Goal: Task Accomplishment & Management: Complete application form

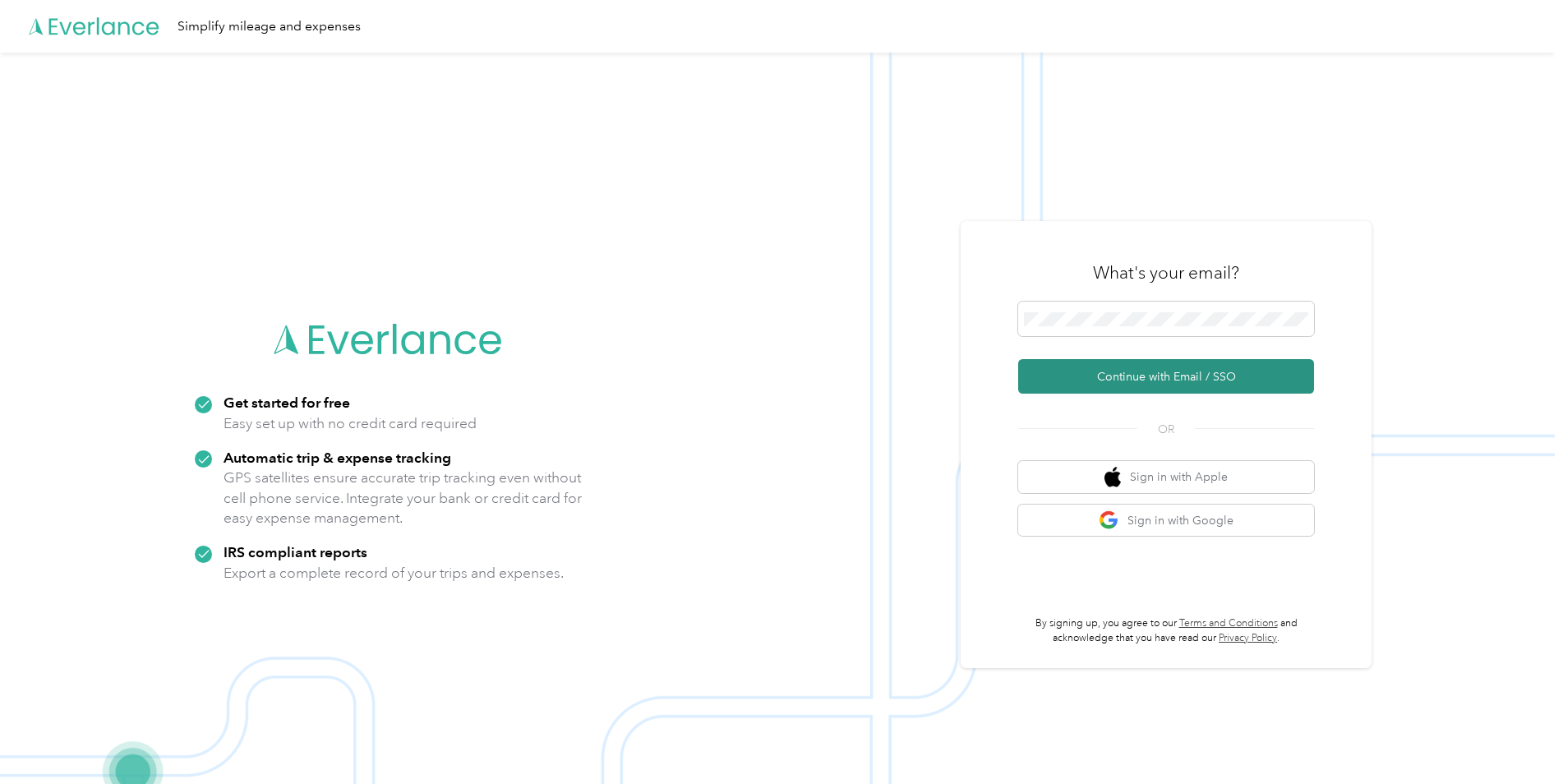
click at [1170, 369] on button "Continue with Email / SSO" at bounding box center [1166, 377] width 296 height 35
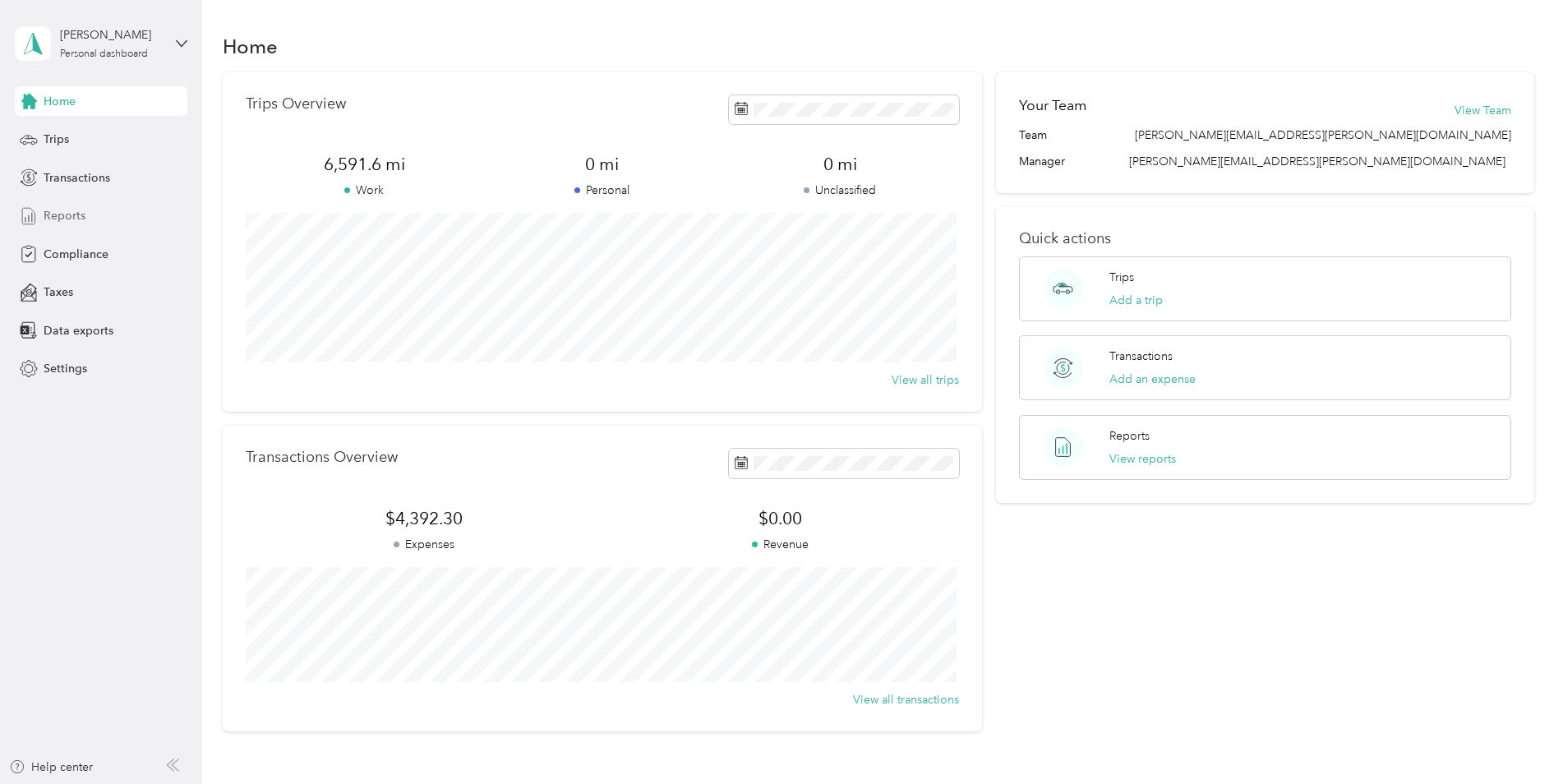
click at [68, 218] on span "Reports" at bounding box center [64, 215] width 42 height 17
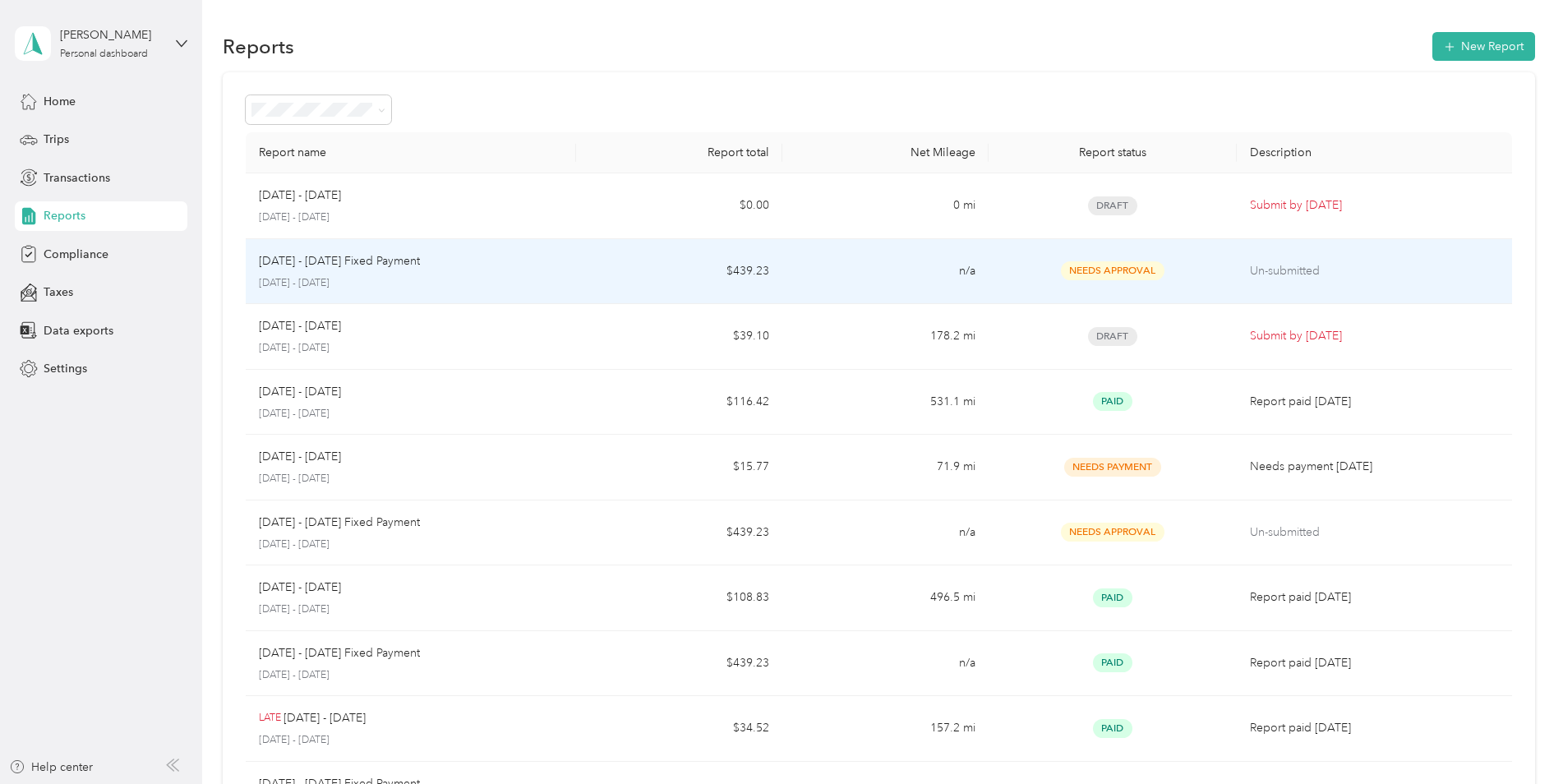
click at [1275, 259] on td "Un-submitted" at bounding box center [1375, 272] width 275 height 66
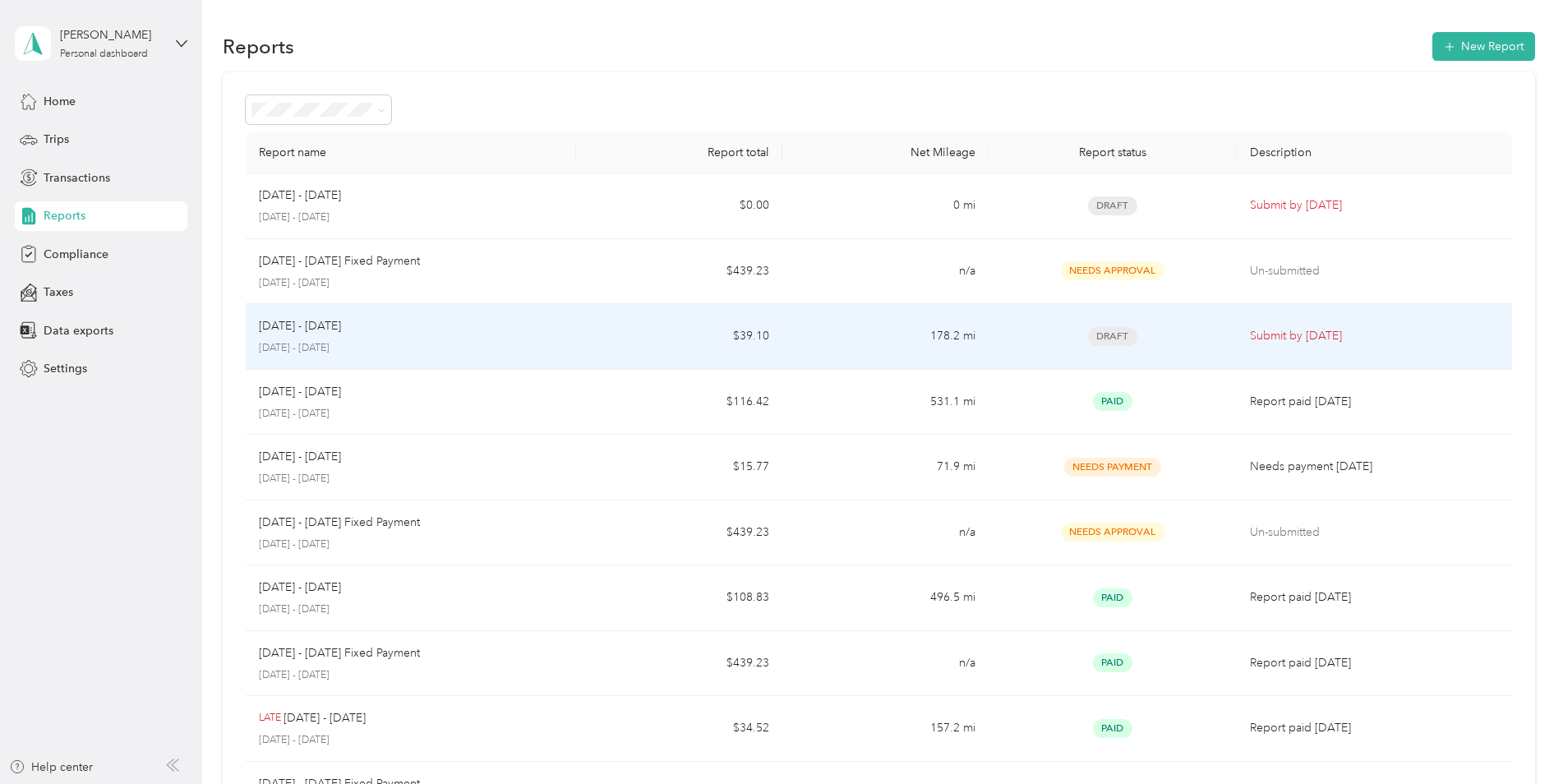
click at [1297, 331] on p "Submit by [DATE]" at bounding box center [1375, 336] width 249 height 18
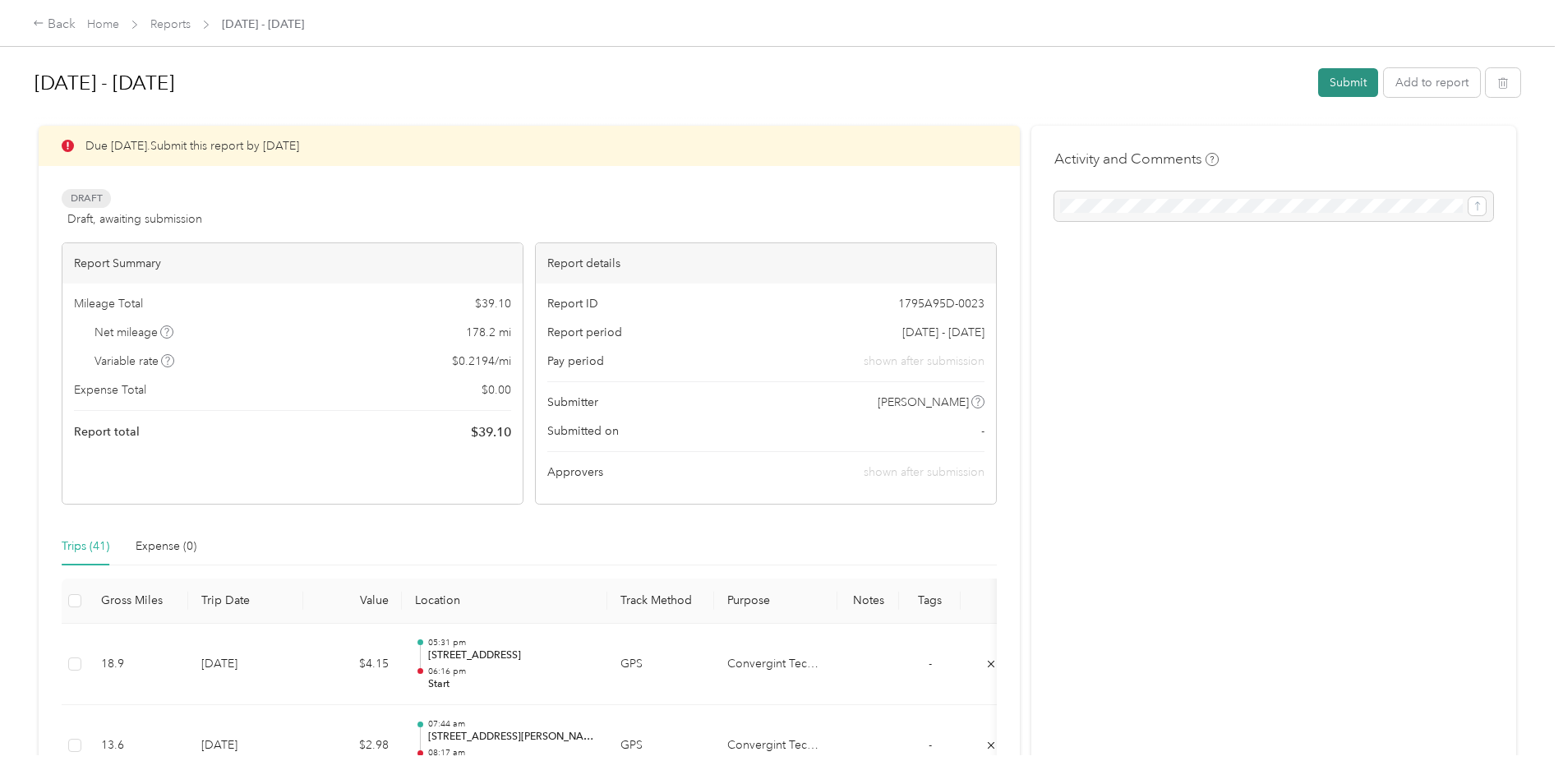
click at [1358, 77] on button "Submit" at bounding box center [1349, 82] width 60 height 29
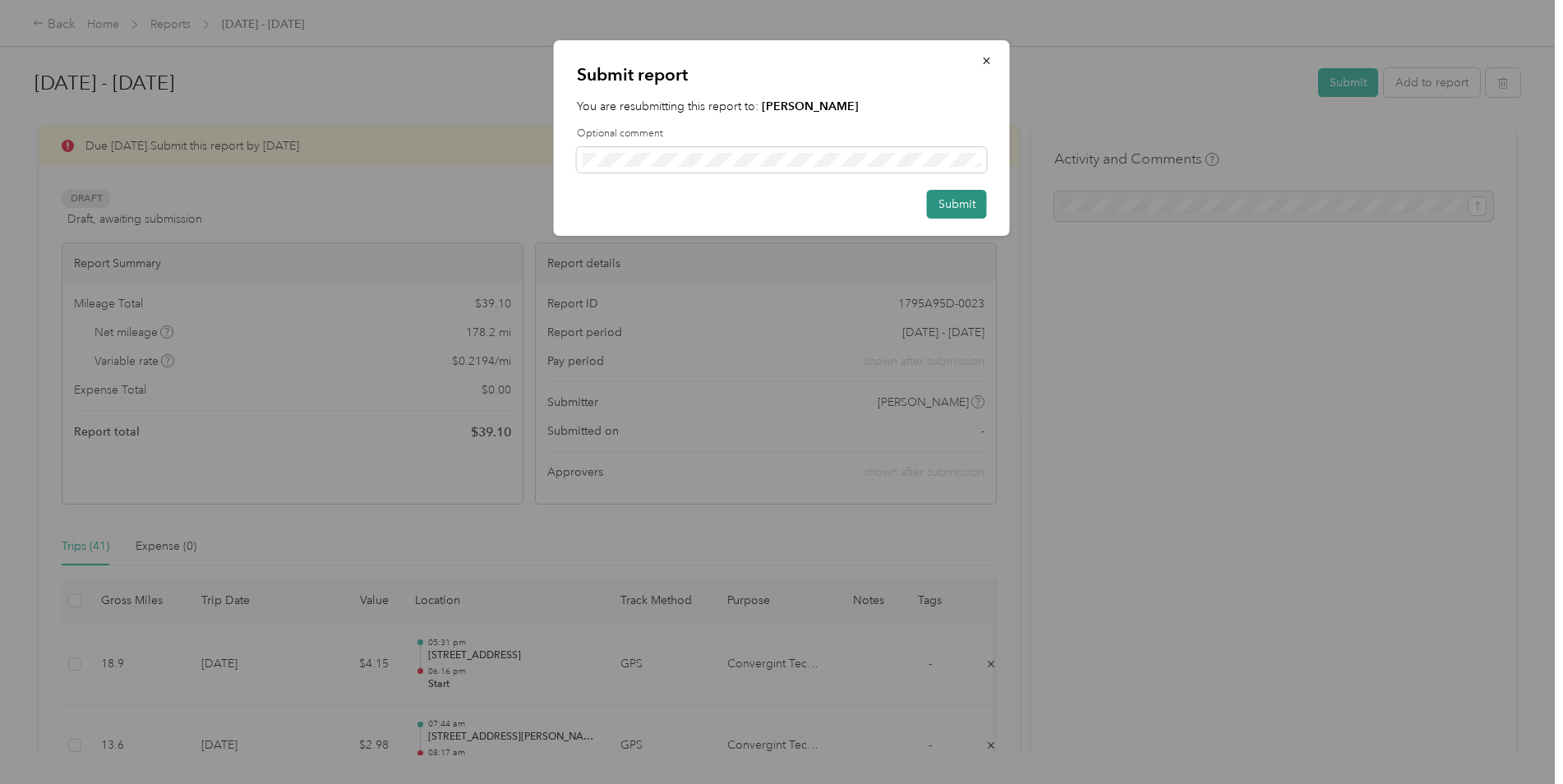
click at [967, 203] on button "Submit" at bounding box center [957, 204] width 60 height 29
